Goal: Find contact information: Find contact information

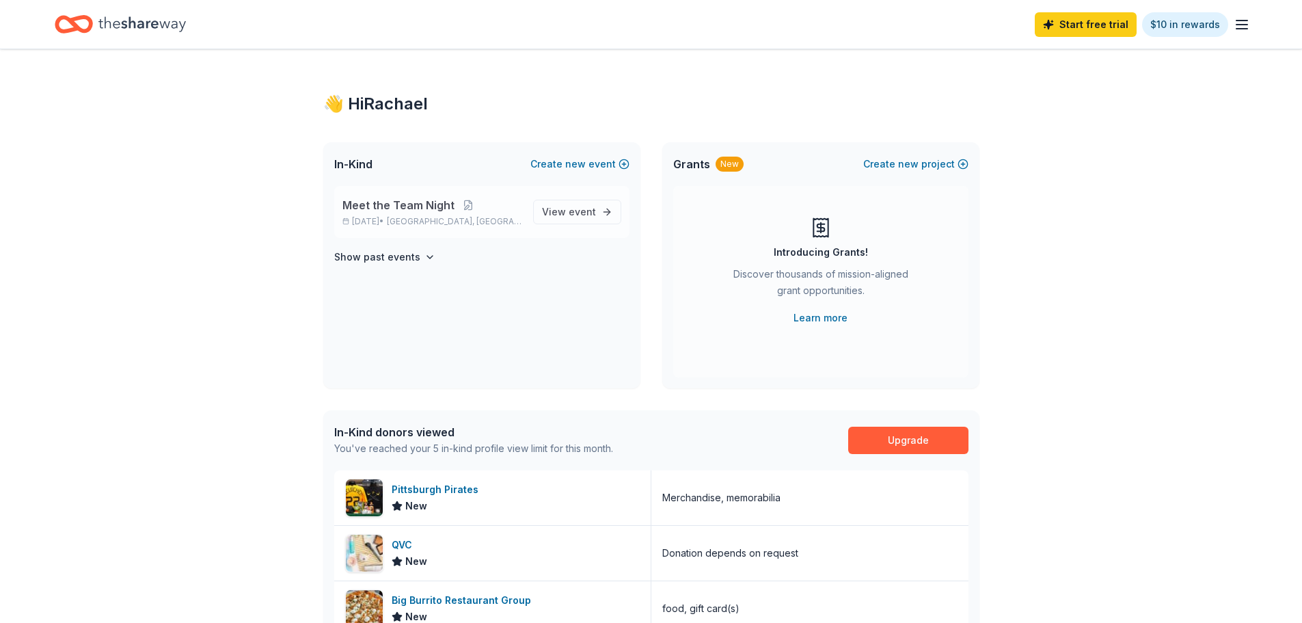
click at [417, 202] on span "Meet the Team Night" at bounding box center [398, 205] width 112 height 16
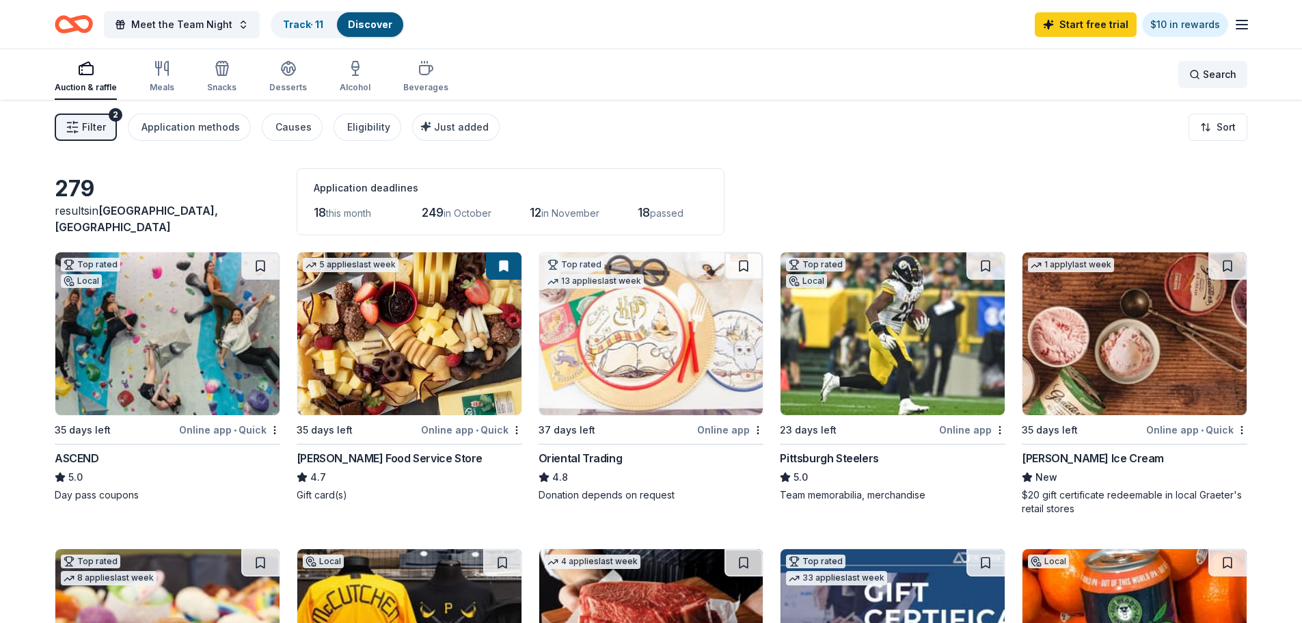
click at [1042, 72] on div "Search" at bounding box center [1212, 74] width 47 height 16
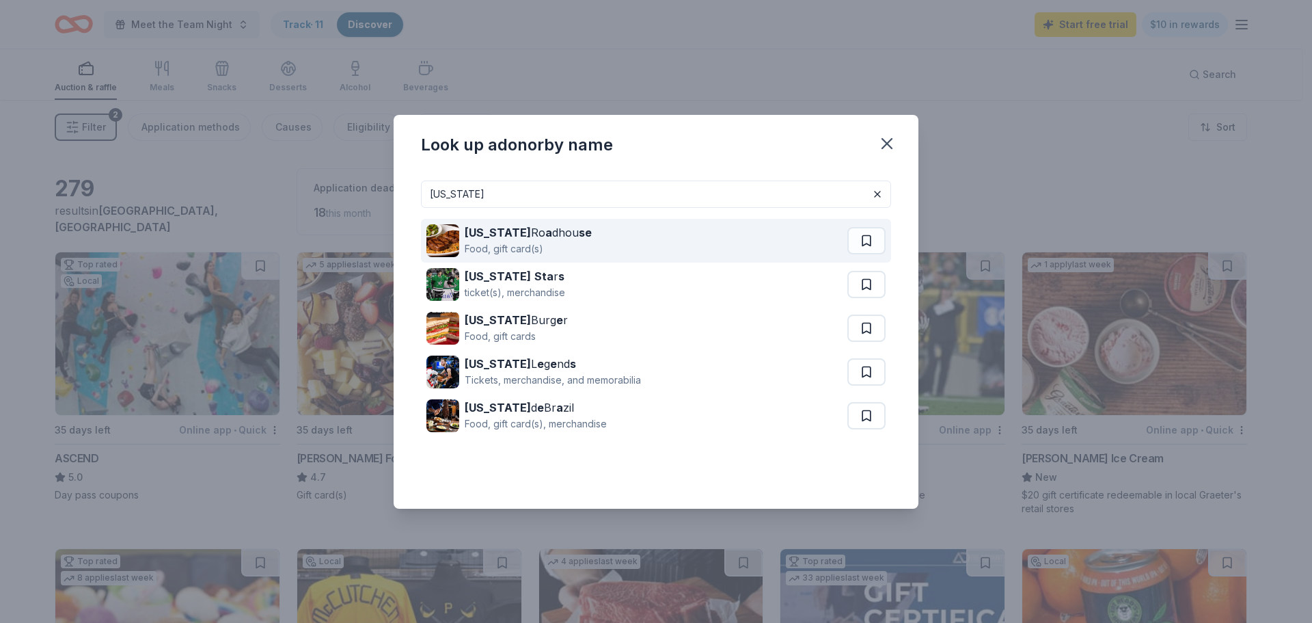
type input "[US_STATE]"
click at [501, 234] on div "Texas Ro a dhou se" at bounding box center [528, 232] width 127 height 16
